Goal: Find specific page/section: Find specific page/section

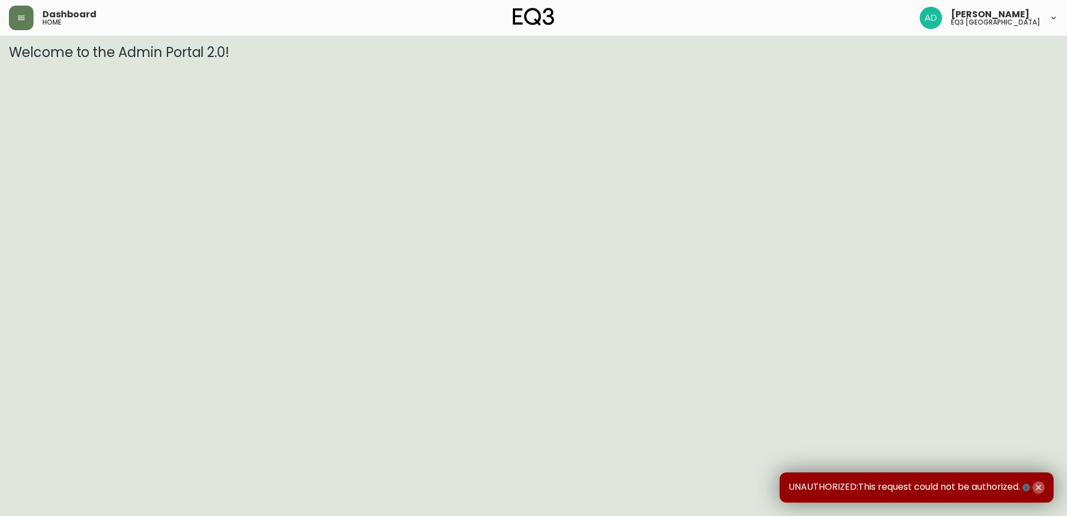
click at [607, 202] on icon "button" at bounding box center [1038, 487] width 9 height 9
click at [19, 12] on button "button" at bounding box center [21, 18] width 25 height 25
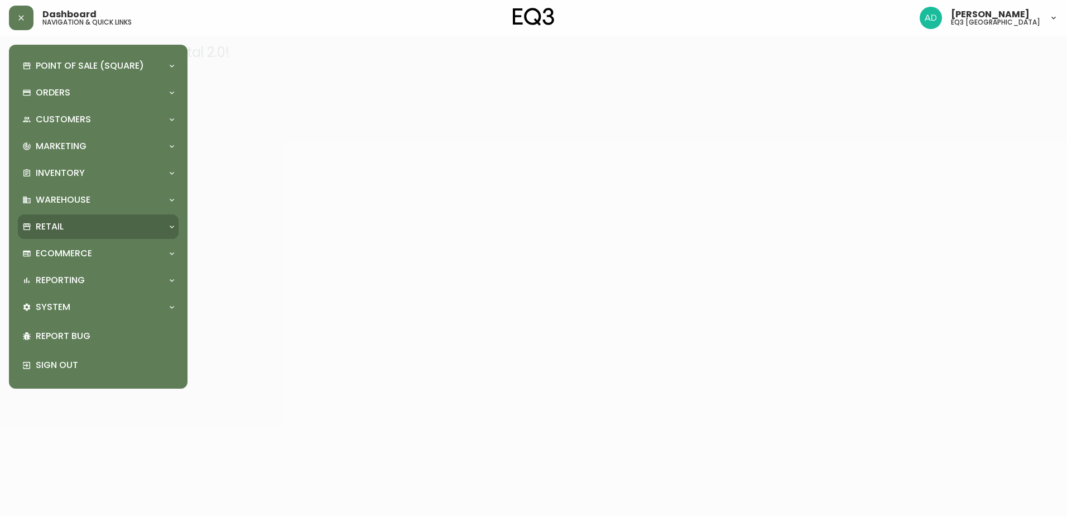
click at [57, 233] on p "Retail" at bounding box center [50, 226] width 28 height 12
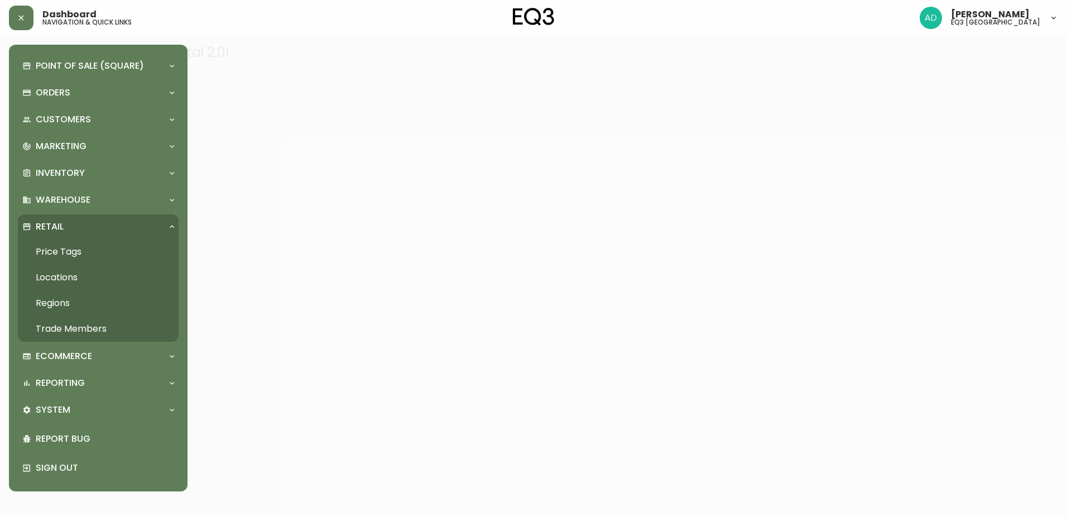
click at [83, 255] on link "Price Tags" at bounding box center [98, 252] width 161 height 26
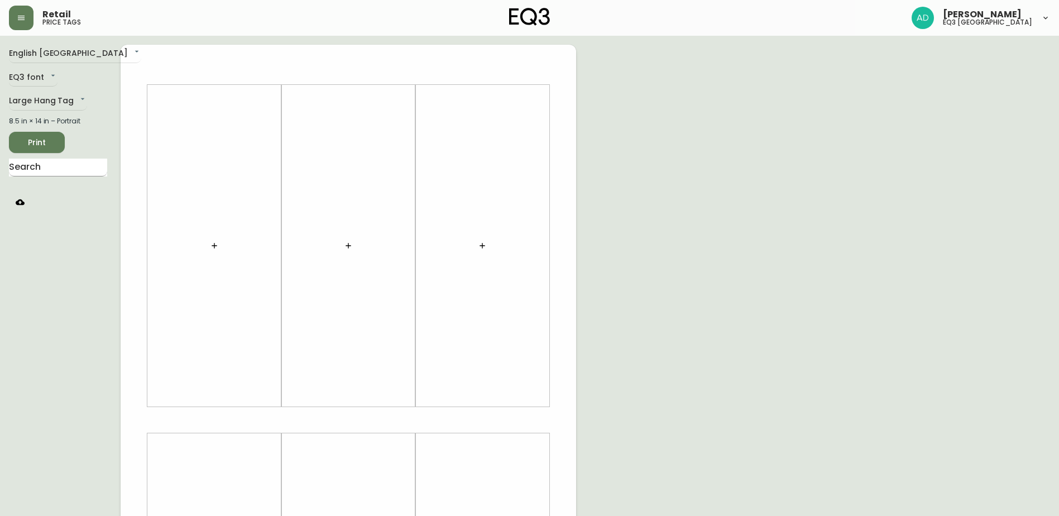
click at [47, 167] on input "text" at bounding box center [58, 168] width 98 height 18
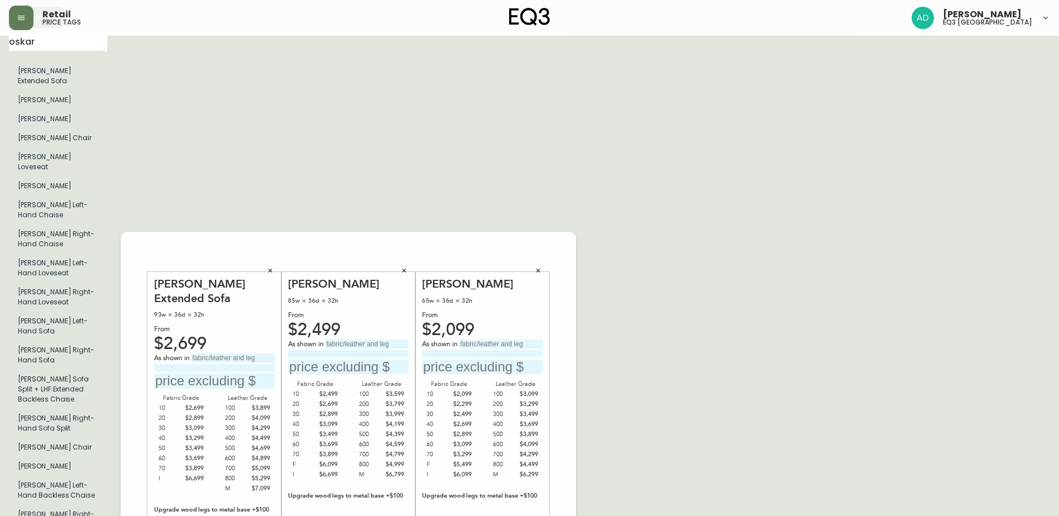
scroll to position [112, 0]
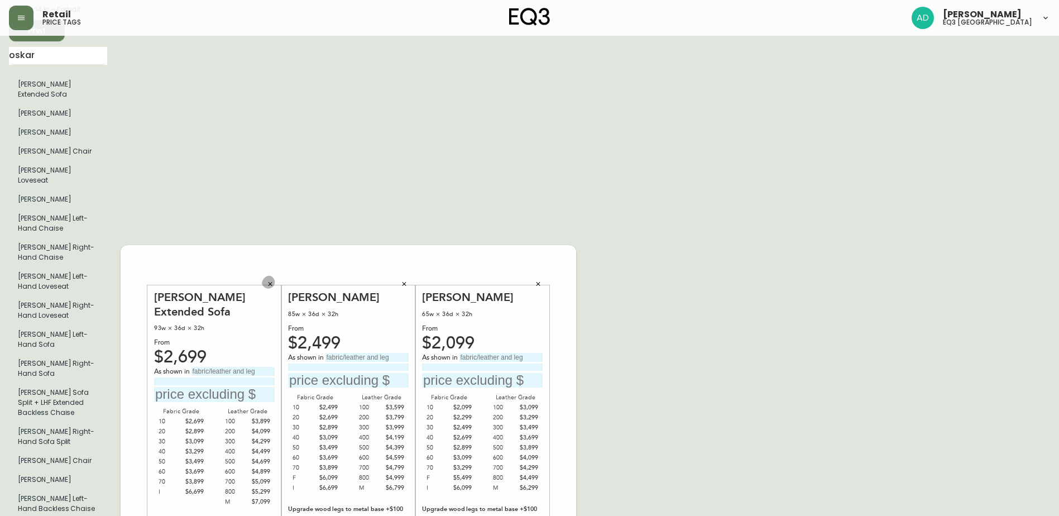
click at [274, 275] on button "button" at bounding box center [270, 283] width 17 height 17
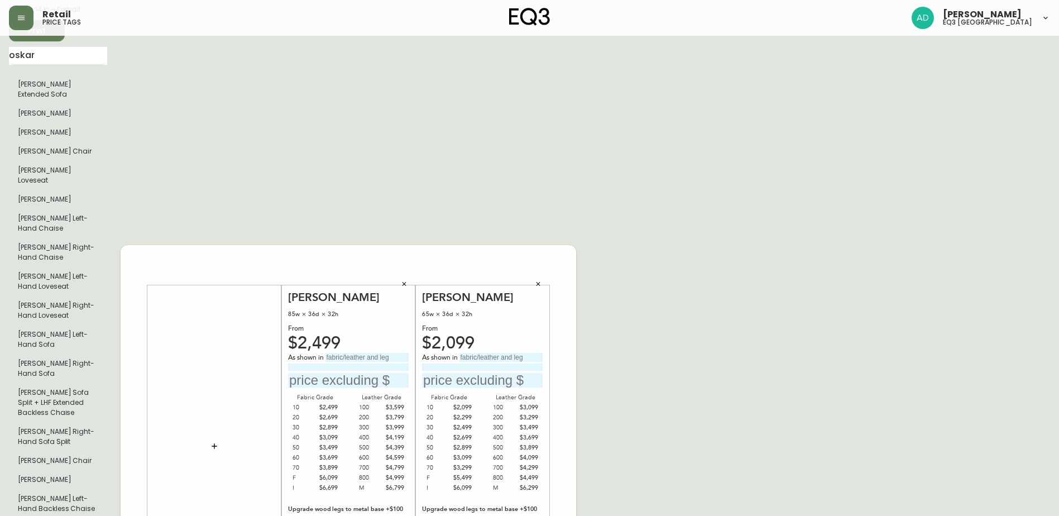
click at [406, 280] on icon "button" at bounding box center [404, 283] width 7 height 7
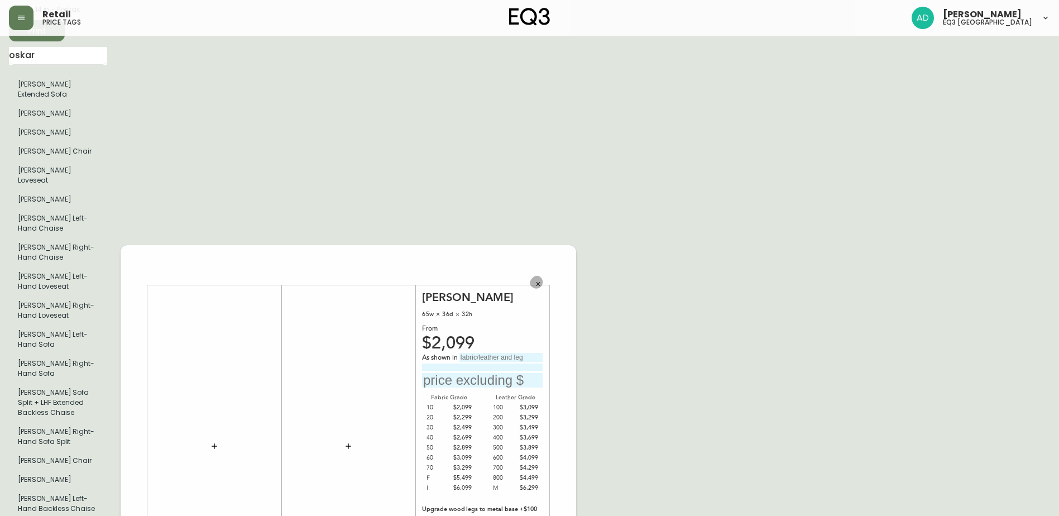
drag, startPoint x: 544, startPoint y: 243, endPoint x: 122, endPoint y: 139, distance: 434.0
click at [543, 275] on button "button" at bounding box center [538, 283] width 17 height 17
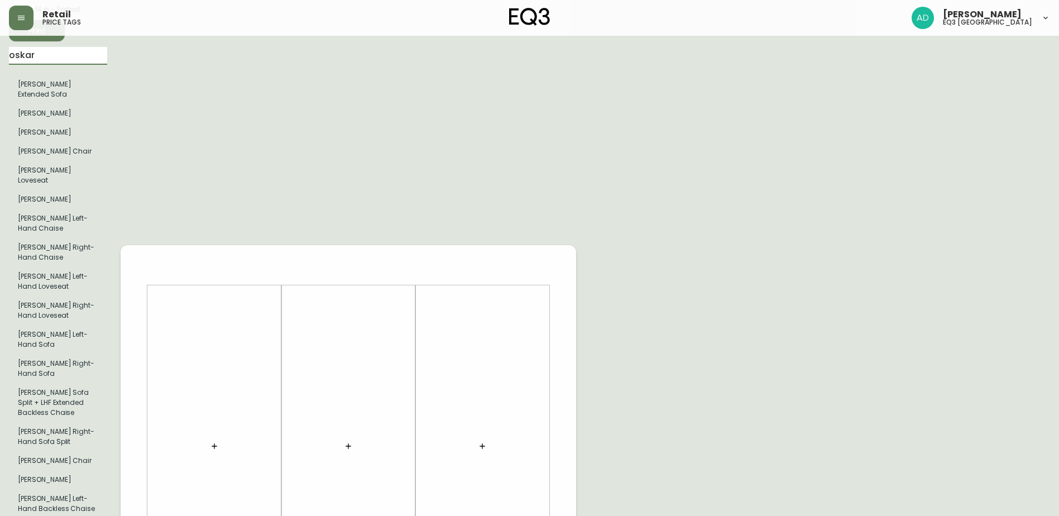
drag, startPoint x: 61, startPoint y: 57, endPoint x: -56, endPoint y: 64, distance: 116.8
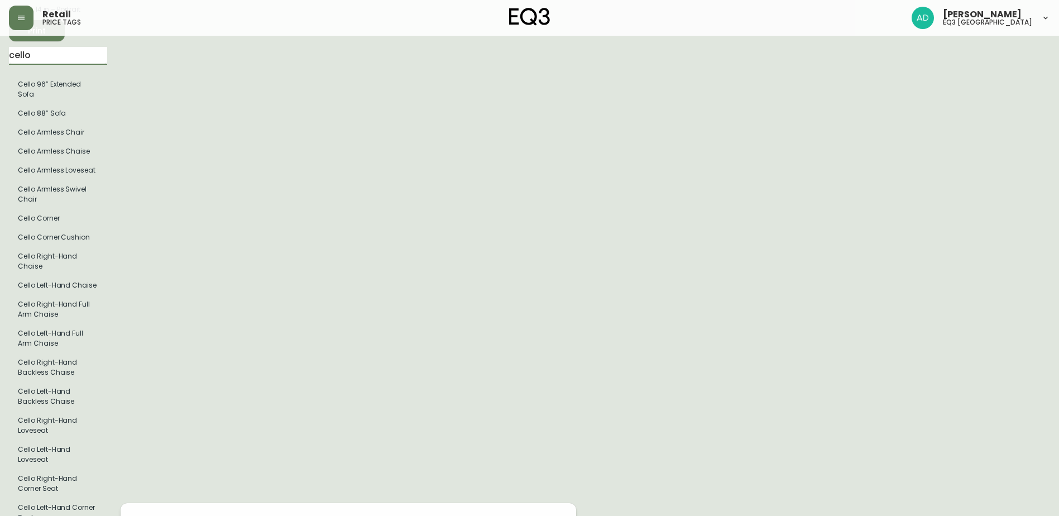
type input "cello"
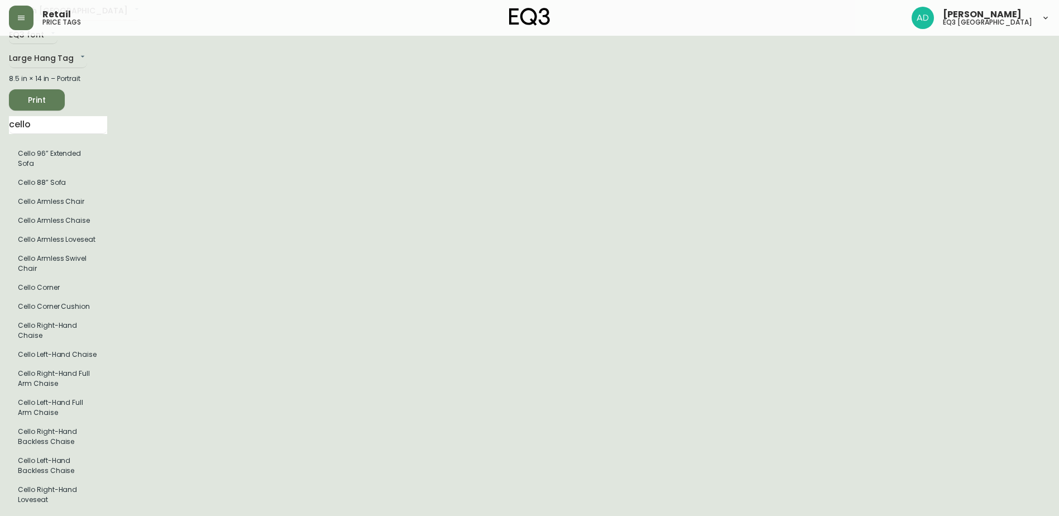
scroll to position [0, 0]
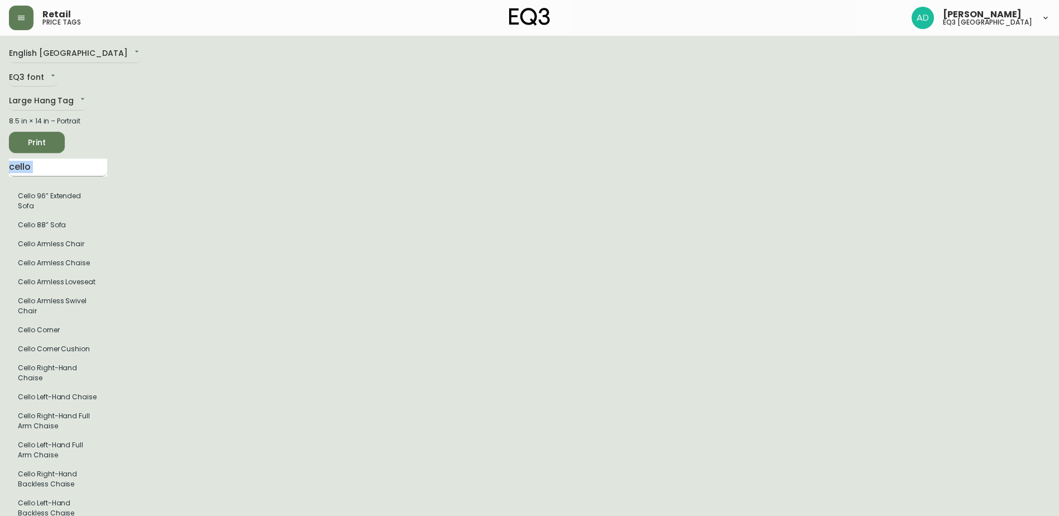
drag, startPoint x: 64, startPoint y: 179, endPoint x: 13, endPoint y: 169, distance: 51.2
drag, startPoint x: 46, startPoint y: 173, endPoint x: -18, endPoint y: 147, distance: 69.1
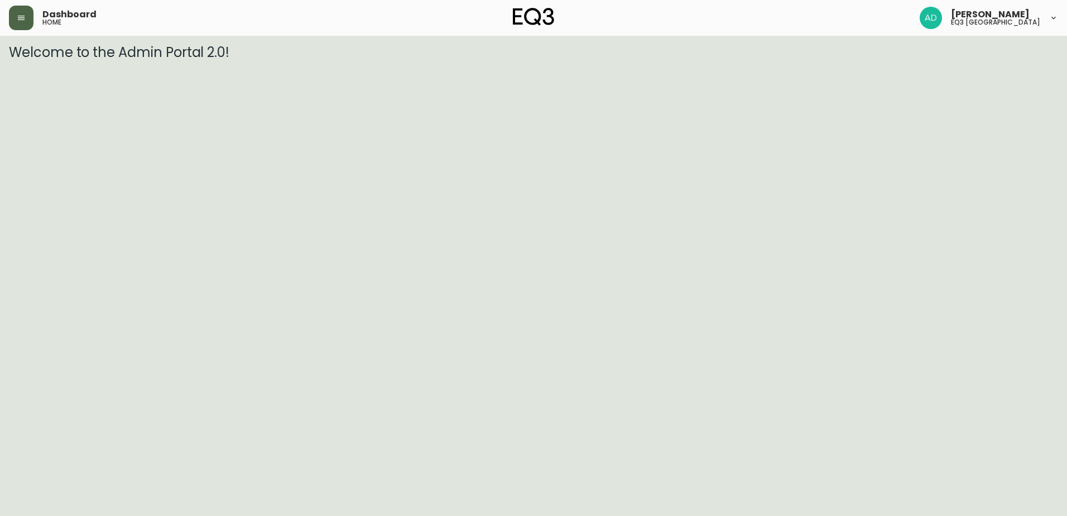
click at [22, 24] on button "button" at bounding box center [21, 18] width 25 height 25
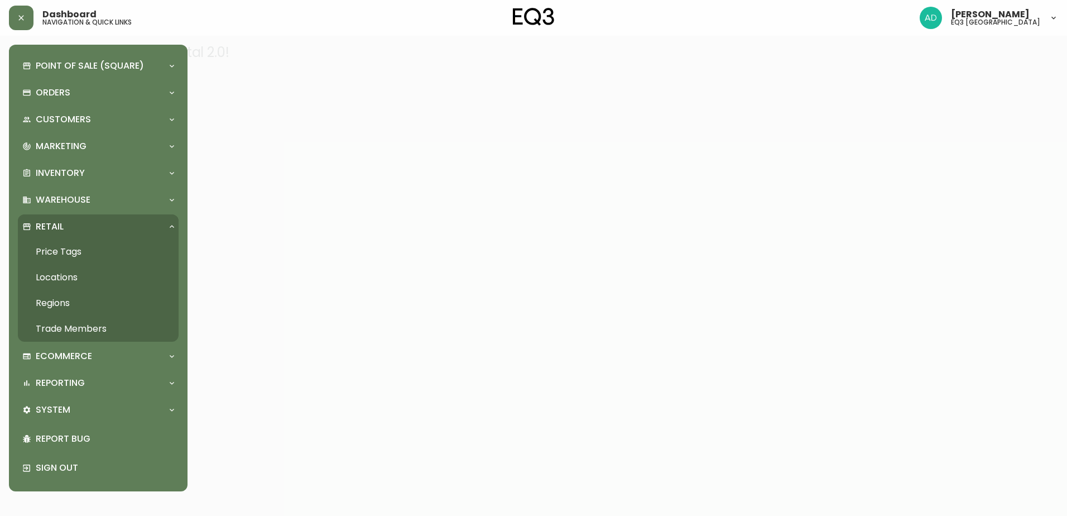
click at [73, 248] on link "Price Tags" at bounding box center [98, 252] width 161 height 26
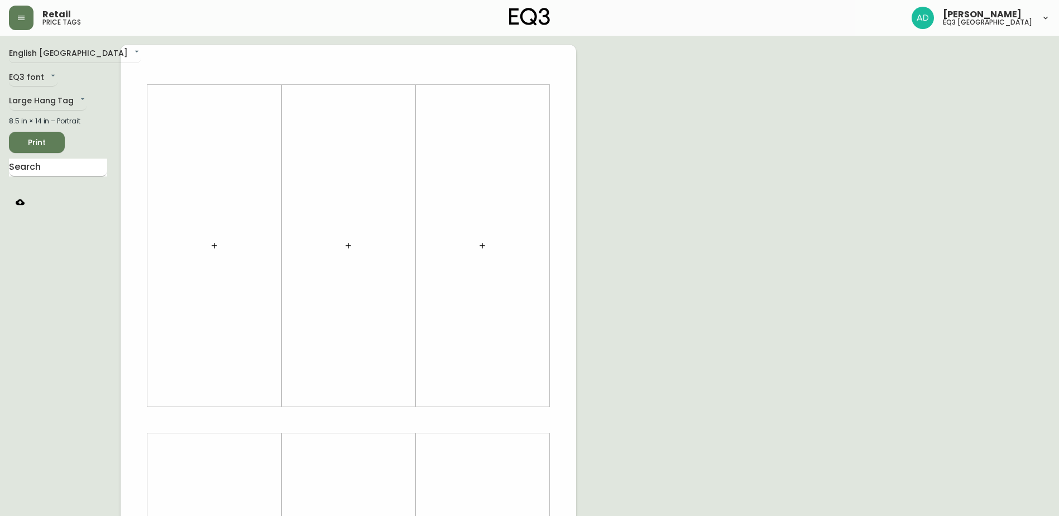
click at [39, 164] on input "text" at bounding box center [58, 168] width 98 height 18
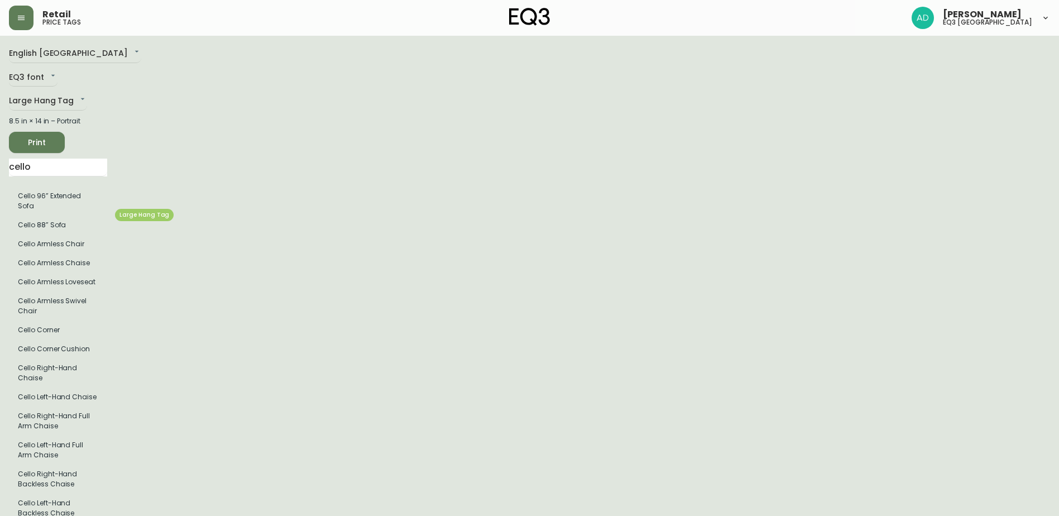
click at [48, 220] on li "Cello 88” Sofa" at bounding box center [58, 224] width 98 height 19
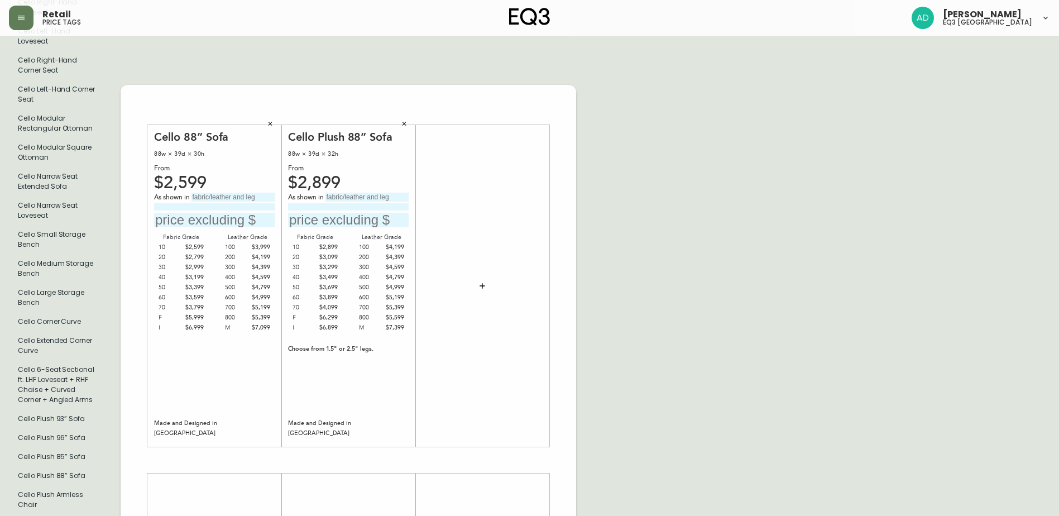
scroll to position [530, 0]
click at [274, 120] on button "button" at bounding box center [270, 122] width 17 height 17
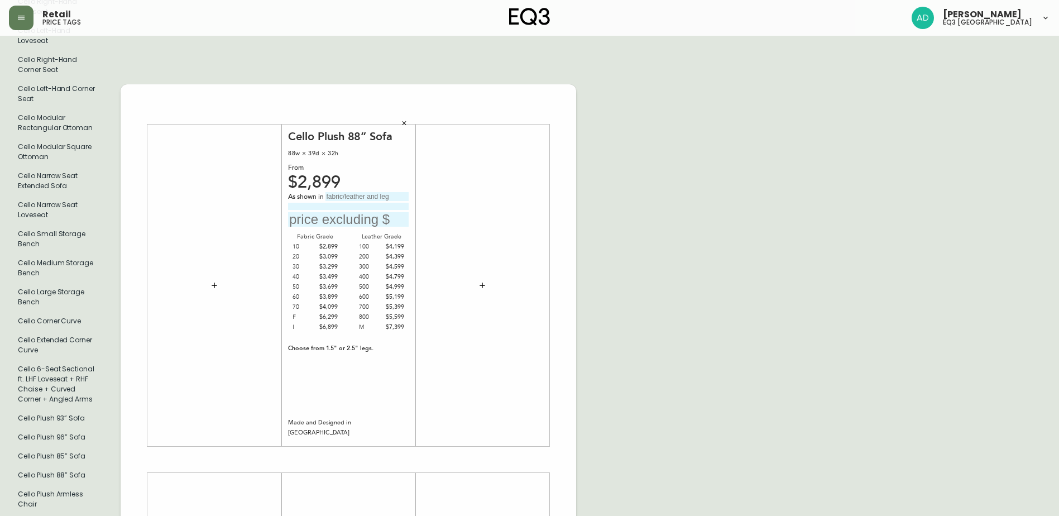
click at [412, 116] on div "Cello Plush 88” Sofa 88w × 39d × 32h From $2,899 As shown in Fabric Grade 10 $2…" at bounding box center [348, 285] width 134 height 348
click at [406, 119] on icon "button" at bounding box center [404, 122] width 7 height 7
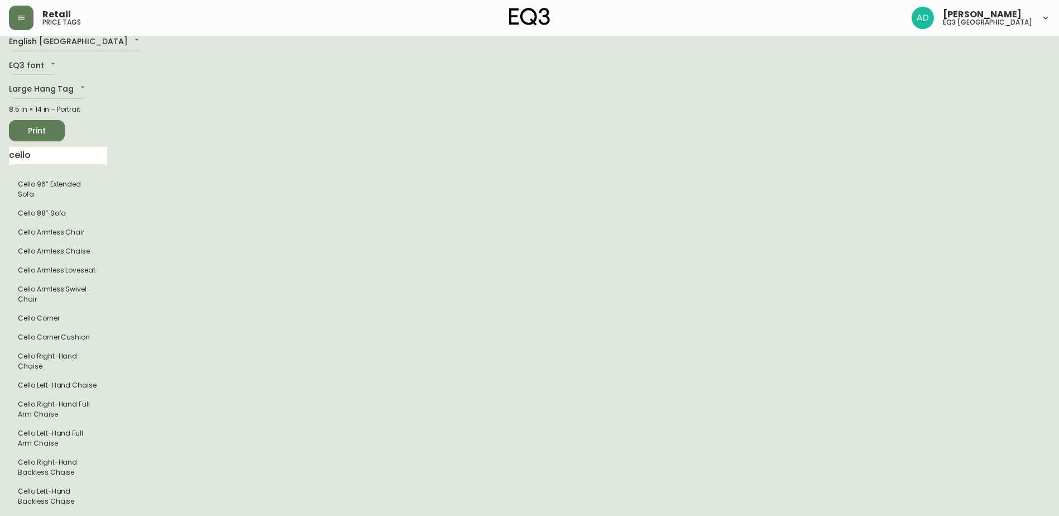
scroll to position [0, 0]
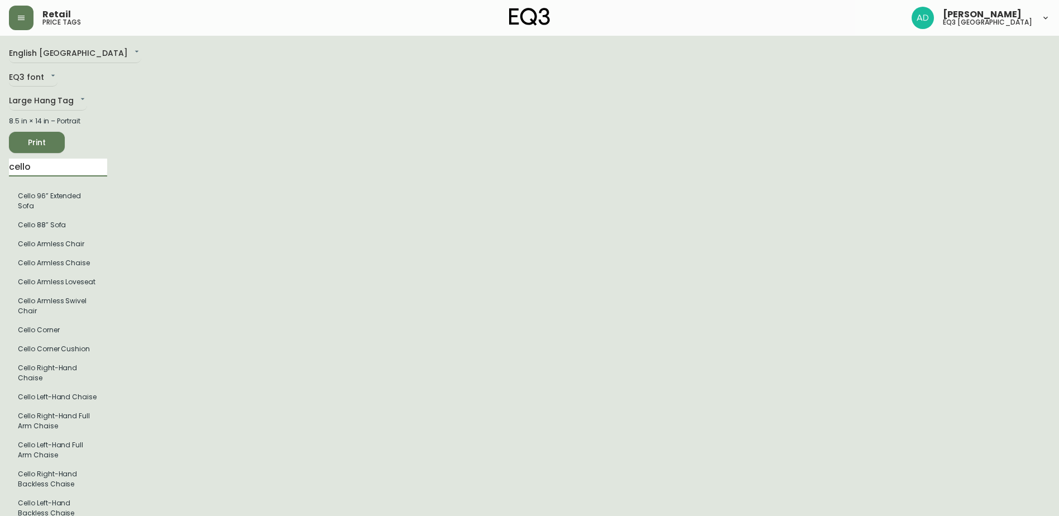
drag, startPoint x: 13, startPoint y: 159, endPoint x: -4, endPoint y: 158, distance: 16.8
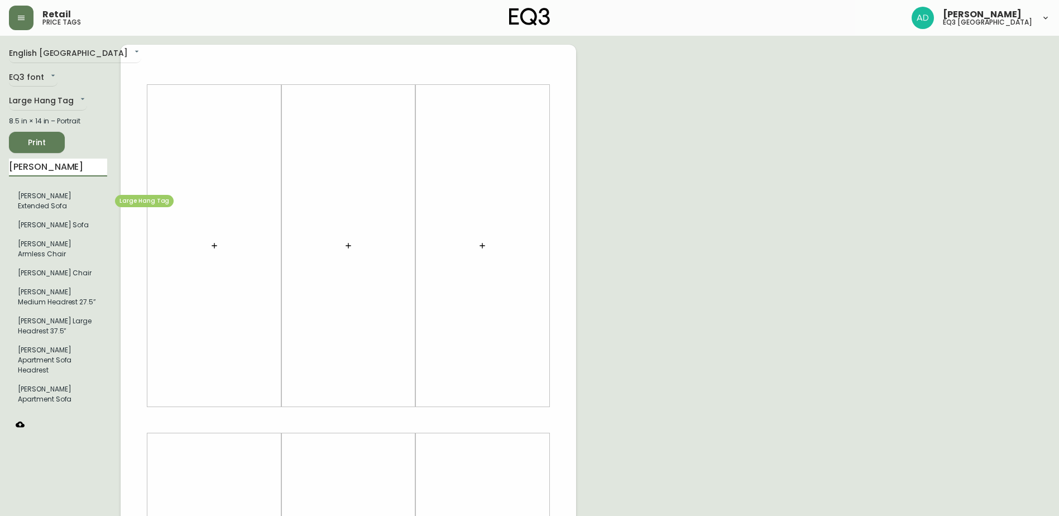
type input "[PERSON_NAME]"
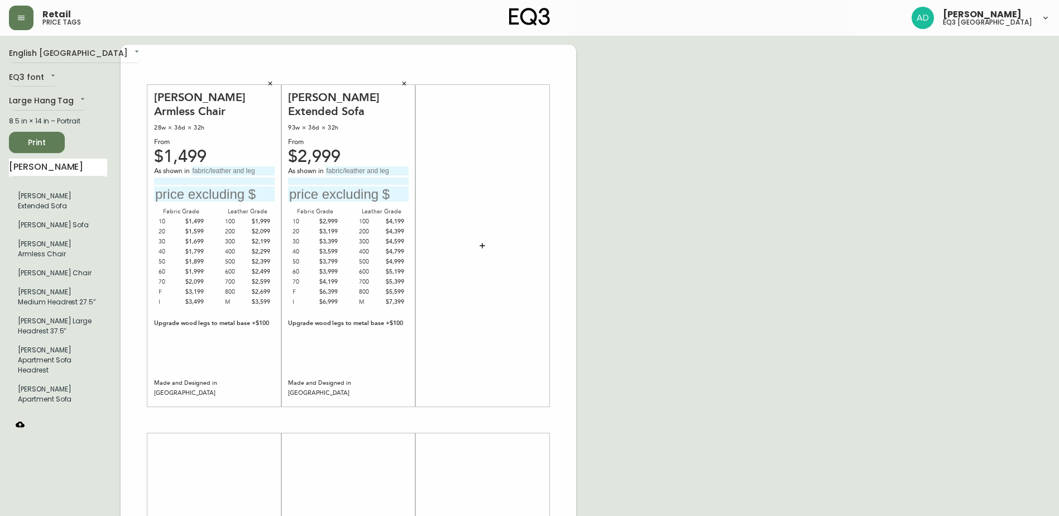
click at [267, 84] on icon "button" at bounding box center [270, 83] width 7 height 7
